Goal: Use online tool/utility: Utilize a website feature to perform a specific function

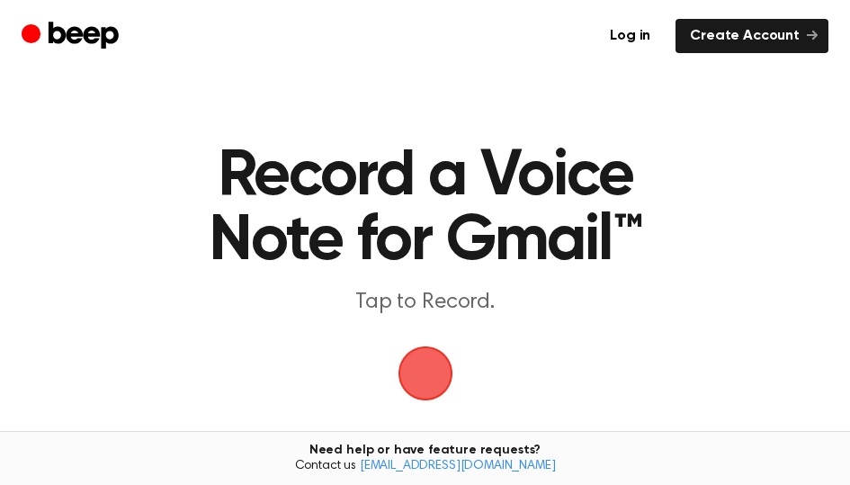
click at [441, 375] on span "button" at bounding box center [426, 373] width 92 height 92
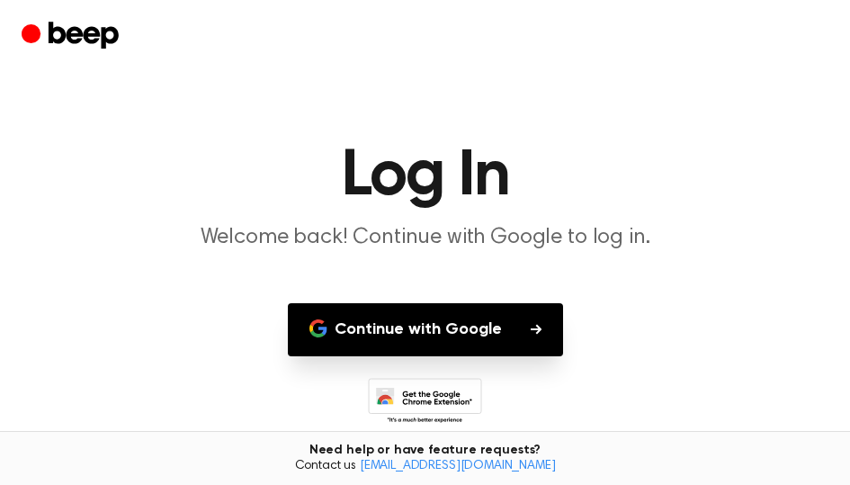
click at [450, 327] on button "Continue with Google" at bounding box center [425, 329] width 275 height 53
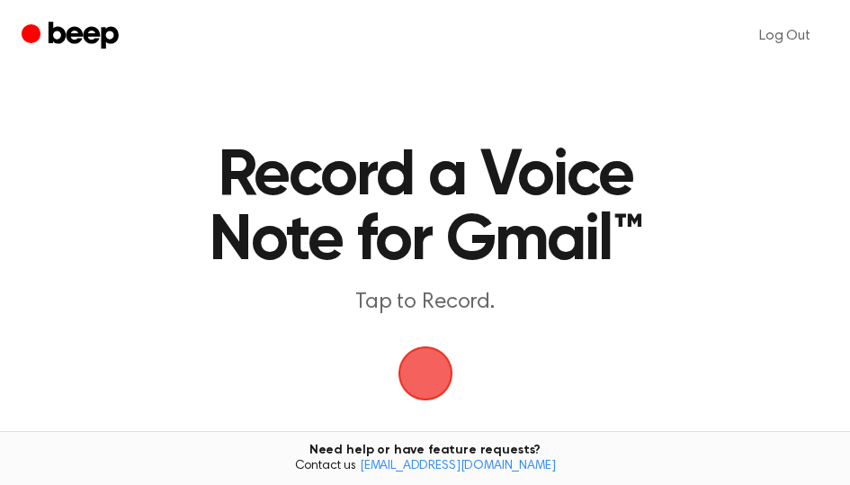
click at [423, 377] on span "button" at bounding box center [425, 373] width 86 height 86
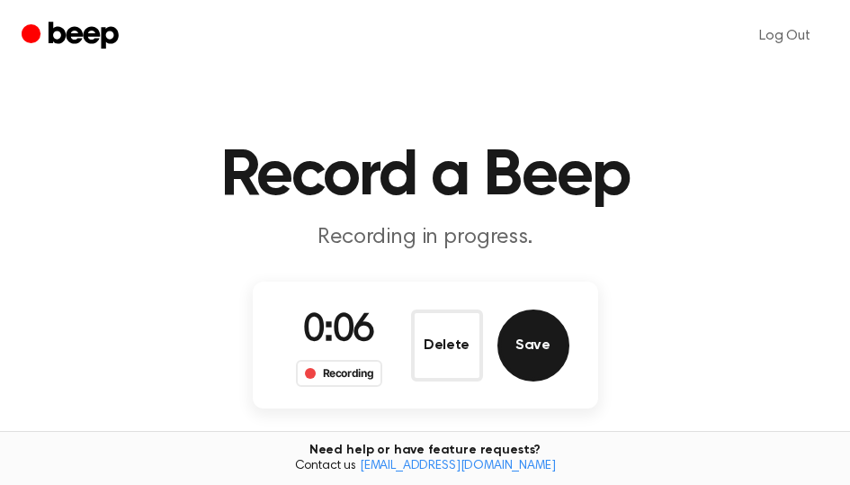
click at [545, 346] on button "Save" at bounding box center [533, 345] width 72 height 72
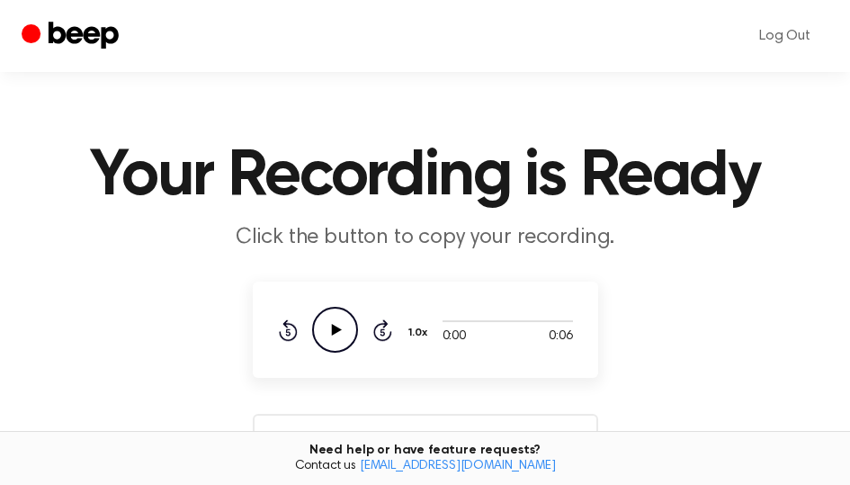
scroll to position [240, 0]
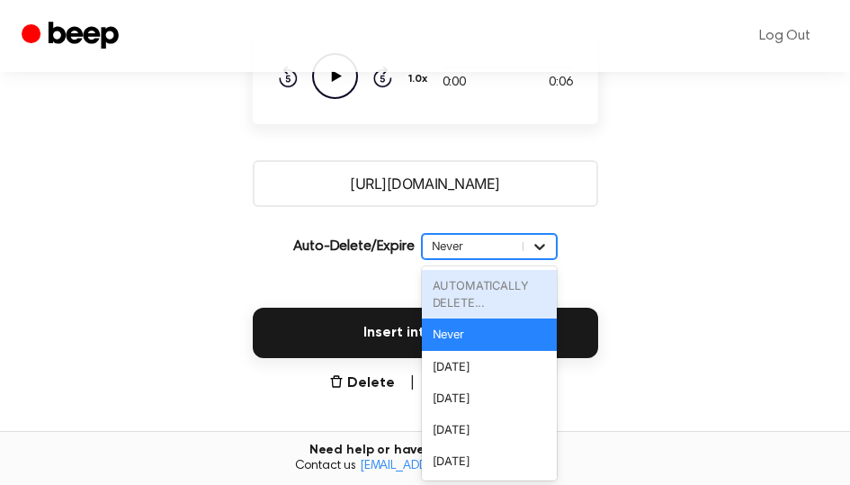
click at [532, 259] on div "Auto-Delete/Expire option AUTOMATICALLY DELETE... focused disabled, 1 of 6. 6 r…" at bounding box center [425, 246] width 345 height 50
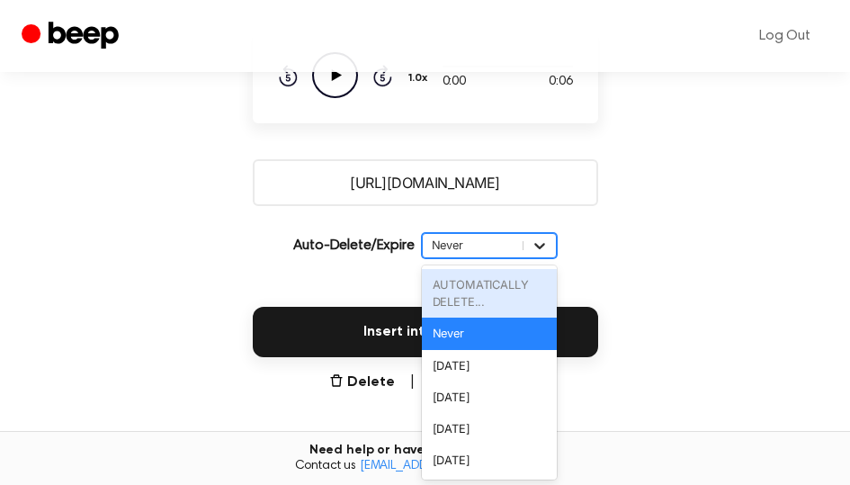
scroll to position [256, 0]
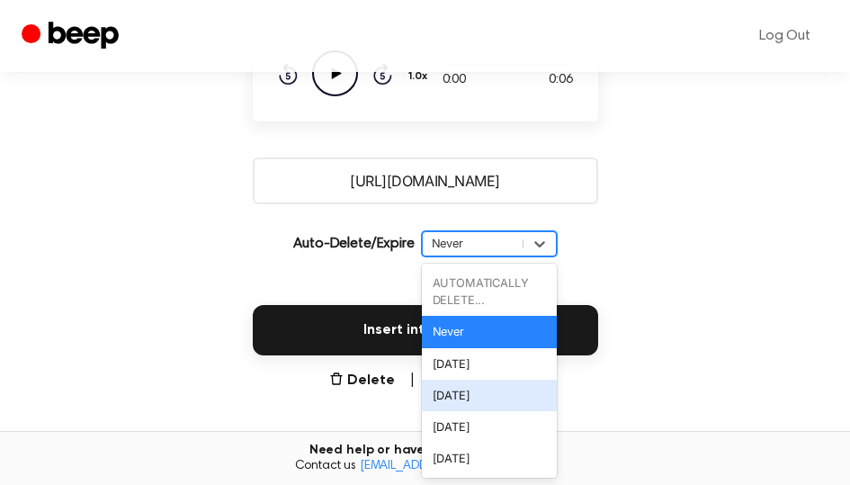
click at [497, 394] on div "[DATE]" at bounding box center [489, 395] width 135 height 31
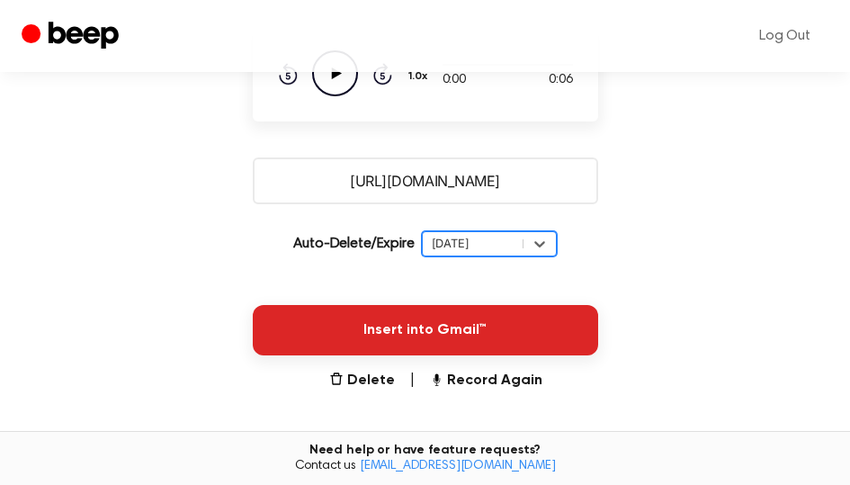
click at [432, 327] on button "Insert into Gmail™" at bounding box center [425, 330] width 345 height 50
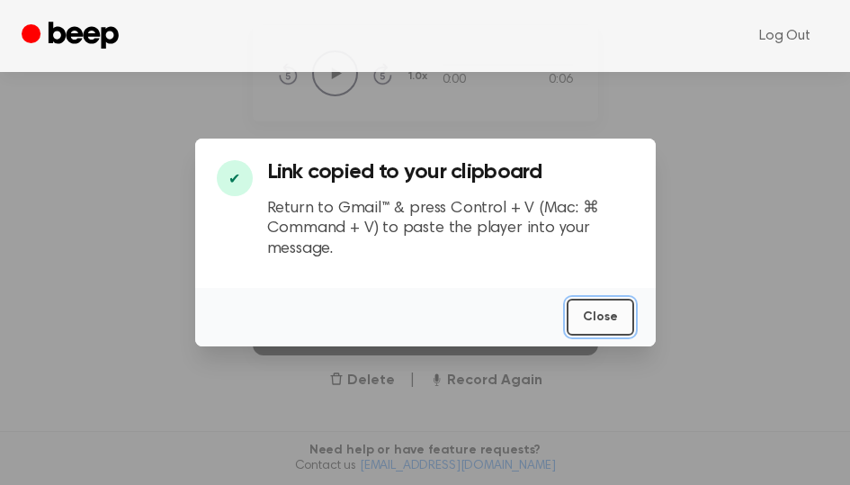
click at [608, 321] on button "Close" at bounding box center [600, 317] width 67 height 37
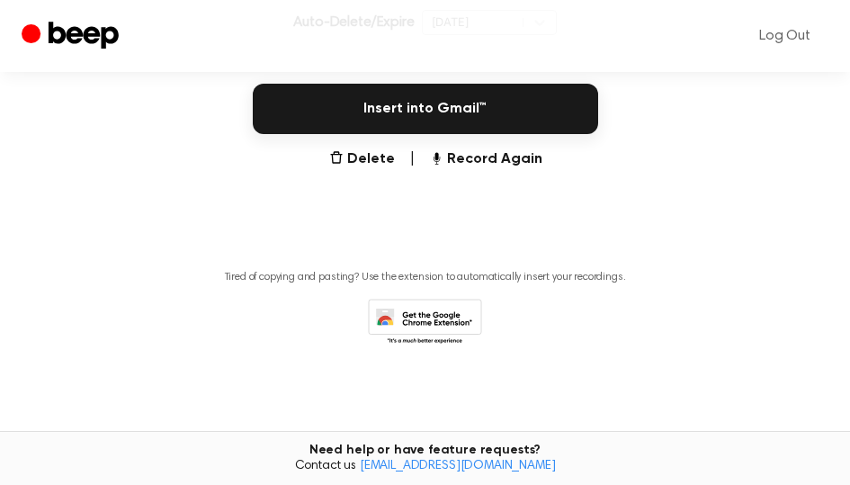
scroll to position [237, 0]
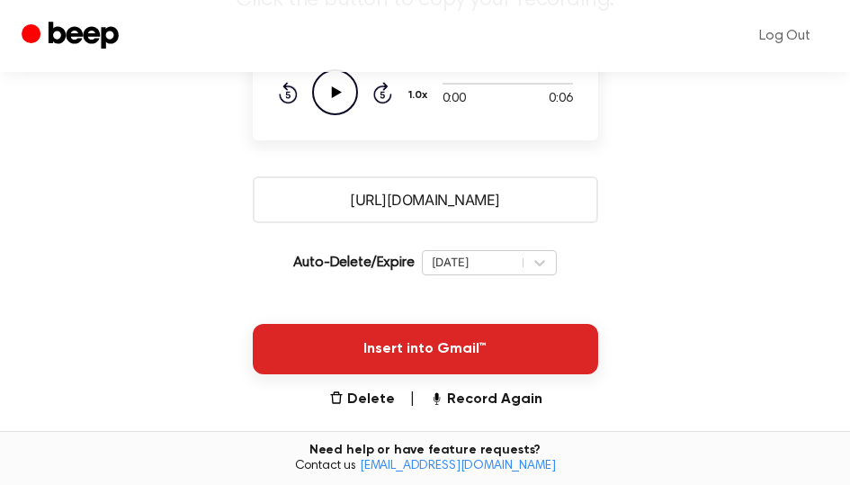
click at [449, 349] on button "Insert into Gmail™" at bounding box center [425, 349] width 345 height 50
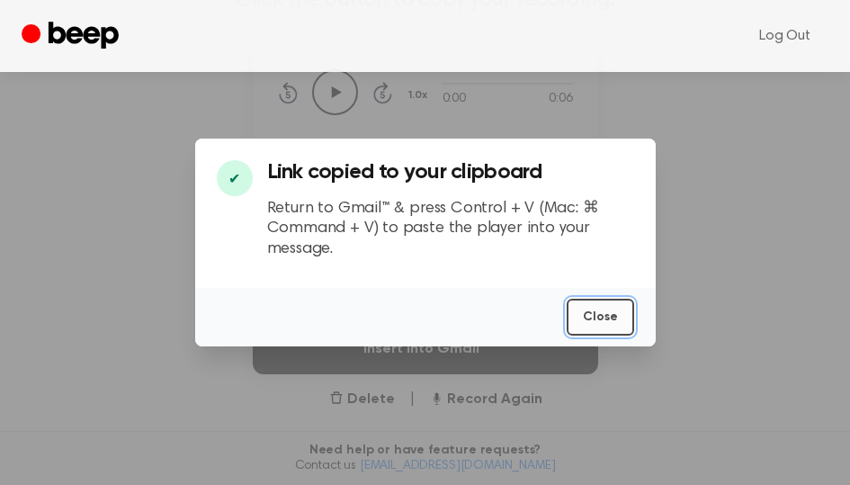
click at [596, 306] on button "Close" at bounding box center [600, 317] width 67 height 37
